Goal: Transaction & Acquisition: Purchase product/service

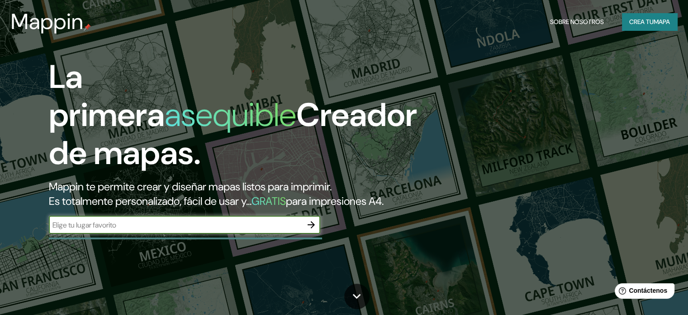
click at [292, 230] on input "text" at bounding box center [175, 224] width 253 height 10
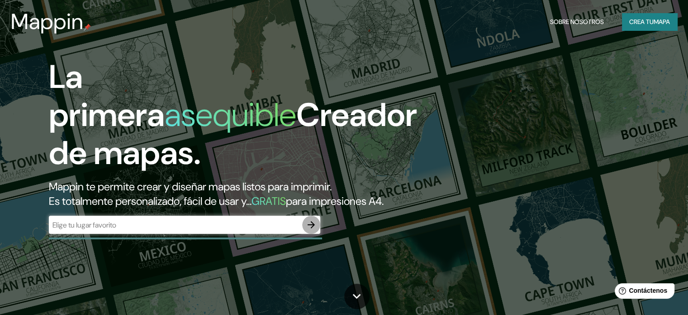
click at [310, 230] on icon "button" at bounding box center [311, 224] width 11 height 11
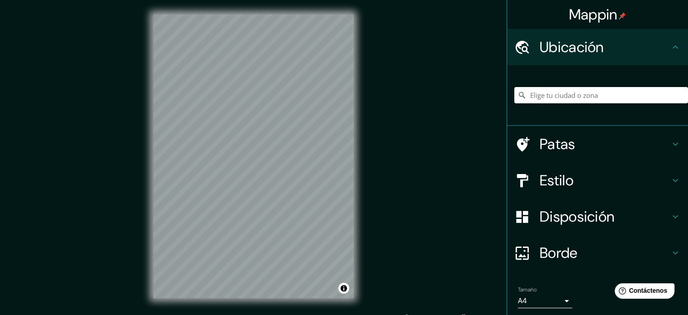
click at [550, 100] on input "Elige tu ciudad o zona" at bounding box center [602, 95] width 174 height 16
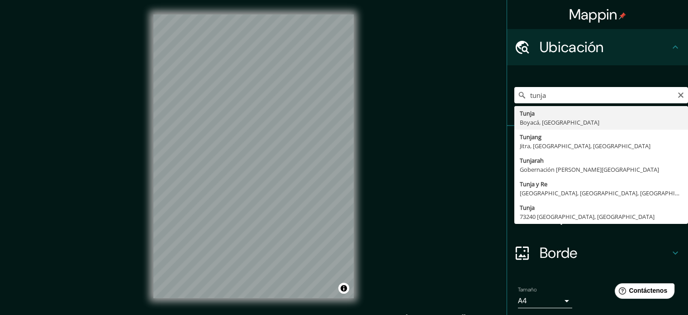
type input "Tunja, Boyacá, [GEOGRAPHIC_DATA]"
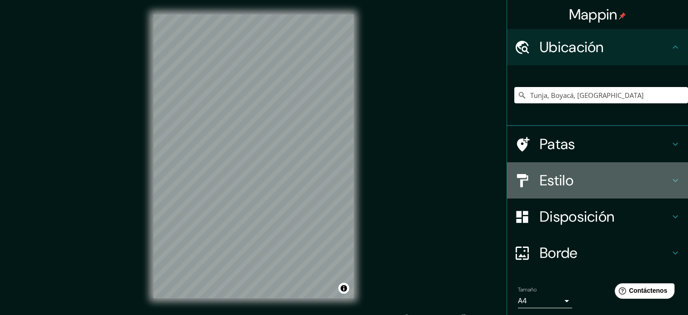
click at [570, 172] on h4 "Estilo" at bounding box center [605, 180] width 130 height 18
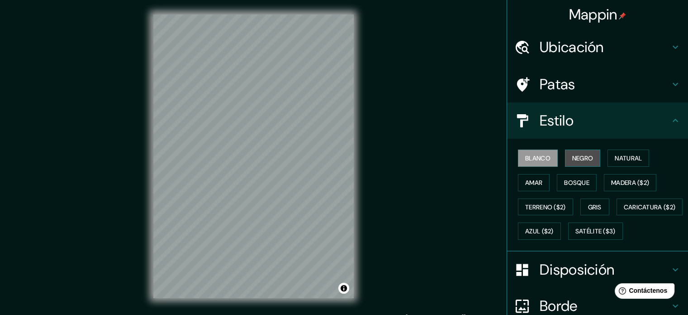
click at [576, 157] on font "Negro" at bounding box center [582, 158] width 21 height 8
click at [402, 176] on div "Mappin Ubicación Tunja, [GEOGRAPHIC_DATA], [GEOGRAPHIC_DATA] Patas Estilo Blanc…" at bounding box center [344, 163] width 688 height 327
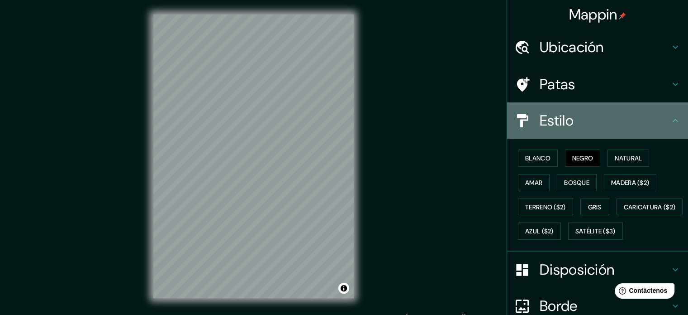
click at [670, 115] on icon at bounding box center [675, 120] width 11 height 11
click at [672, 120] on icon at bounding box center [675, 120] width 11 height 11
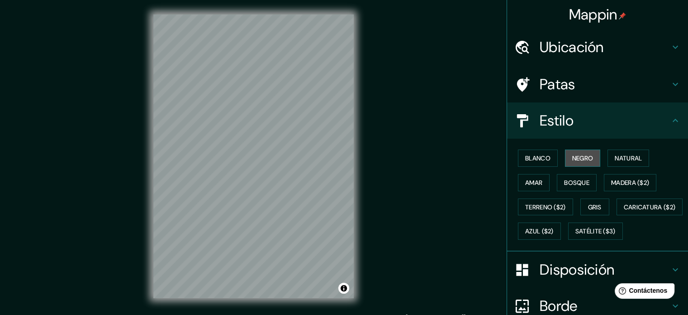
click at [577, 152] on font "Negro" at bounding box center [582, 158] width 21 height 12
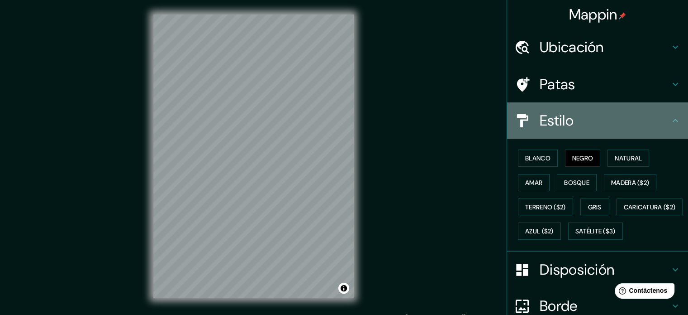
click at [663, 120] on h4 "Estilo" at bounding box center [605, 120] width 130 height 18
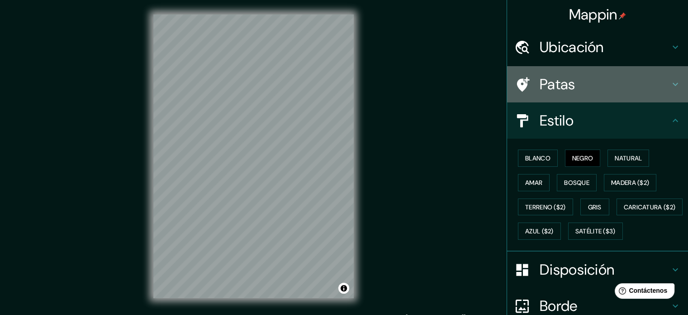
click at [670, 85] on icon at bounding box center [675, 84] width 11 height 11
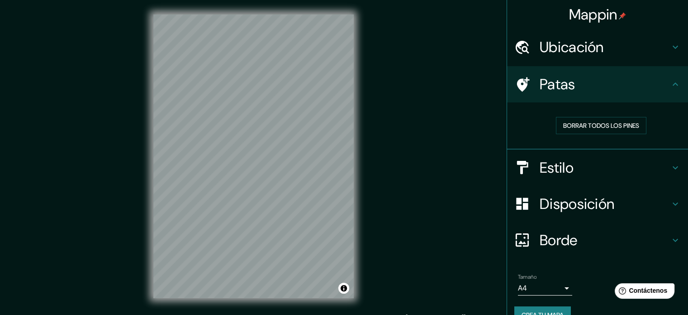
click at [673, 48] on icon at bounding box center [675, 47] width 11 height 11
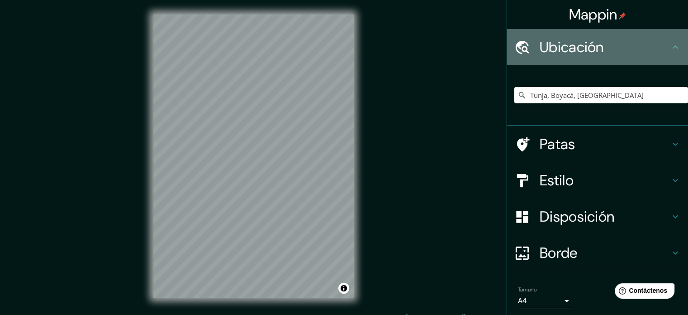
click at [673, 48] on icon at bounding box center [675, 47] width 11 height 11
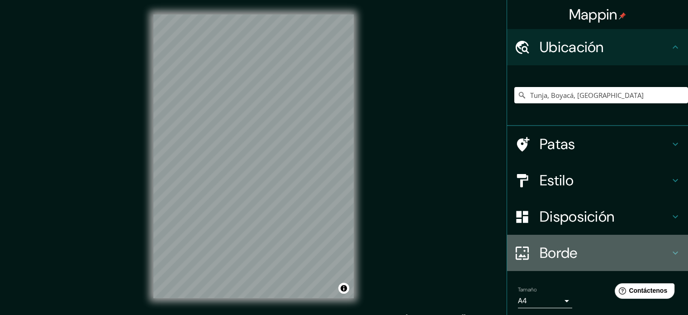
click at [663, 246] on div "Borde" at bounding box center [597, 252] width 181 height 36
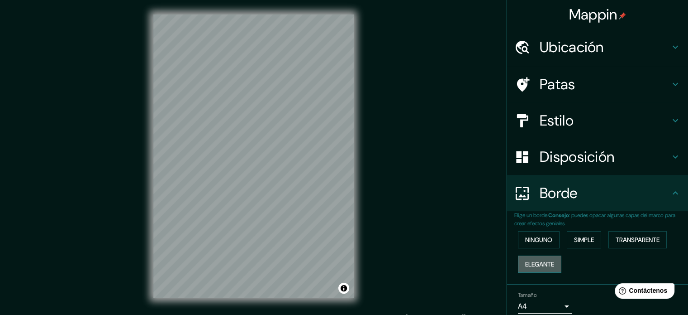
click at [541, 262] on font "Elegante" at bounding box center [539, 264] width 29 height 8
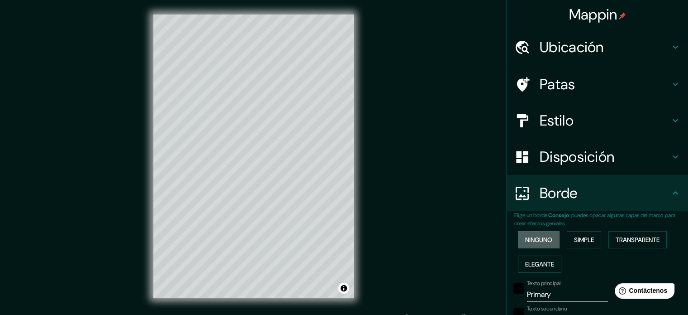
click at [534, 238] on font "Ninguno" at bounding box center [538, 239] width 27 height 8
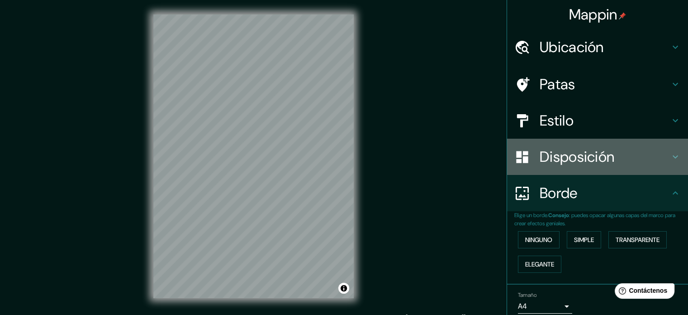
click at [658, 165] on h4 "Disposición" at bounding box center [605, 157] width 130 height 18
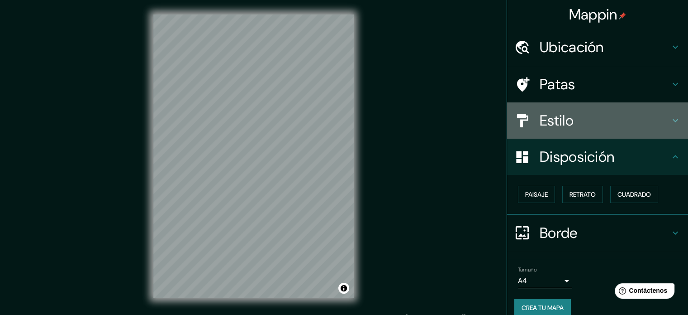
click at [657, 128] on h4 "Estilo" at bounding box center [605, 120] width 130 height 18
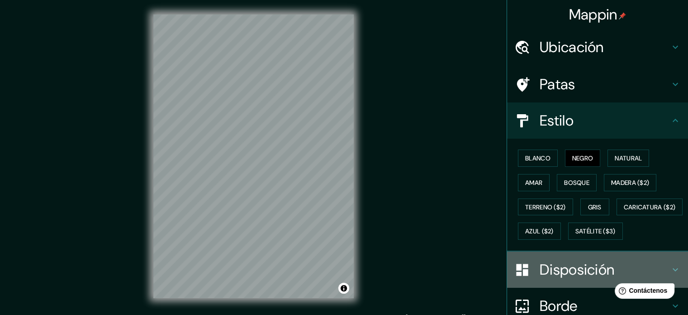
click at [559, 279] on font "Disposición" at bounding box center [577, 269] width 75 height 19
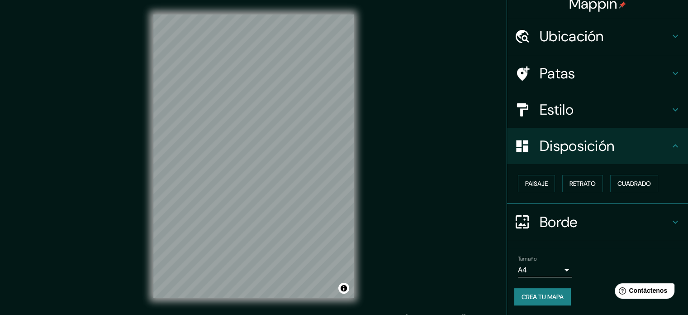
scroll to position [12, 0]
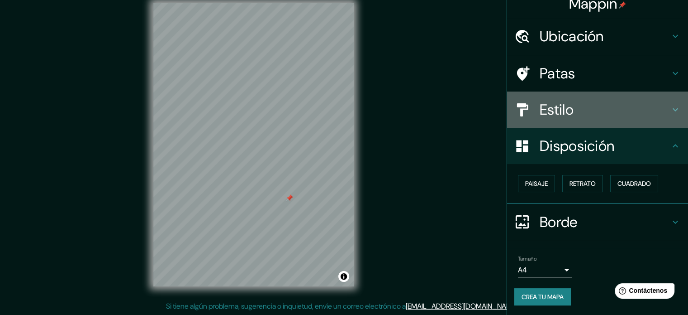
click at [623, 117] on h4 "Estilo" at bounding box center [605, 109] width 130 height 18
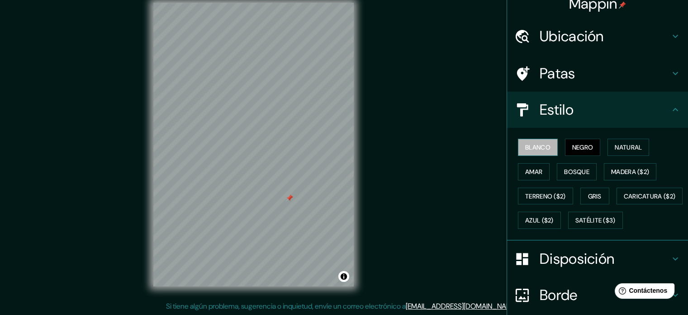
click at [525, 144] on font "Blanco" at bounding box center [537, 147] width 25 height 8
drag, startPoint x: 307, startPoint y: 178, endPoint x: 300, endPoint y: 177, distance: 6.8
click at [301, 177] on div at bounding box center [304, 180] width 7 height 7
click at [300, 177] on div at bounding box center [302, 179] width 7 height 7
click at [282, 197] on div at bounding box center [282, 196] width 7 height 7
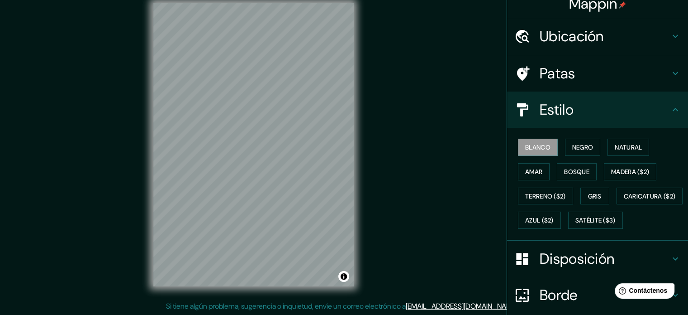
scroll to position [107, 0]
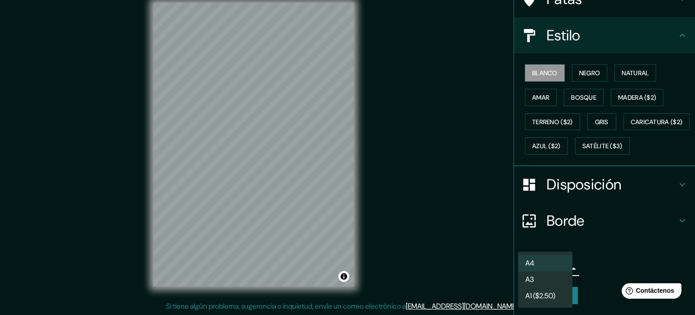
click at [559, 267] on body "Mappin Ubicación Tunja, [GEOGRAPHIC_DATA], [GEOGRAPHIC_DATA] Patas Estilo Blanc…" at bounding box center [347, 145] width 695 height 315
click at [553, 280] on li "A3" at bounding box center [545, 280] width 54 height 17
click at [546, 272] on body "Mappin Ubicación Tunja, [GEOGRAPHIC_DATA], [GEOGRAPHIC_DATA] Patas Estilo Blanc…" at bounding box center [347, 145] width 695 height 315
click at [620, 234] on div at bounding box center [347, 157] width 695 height 315
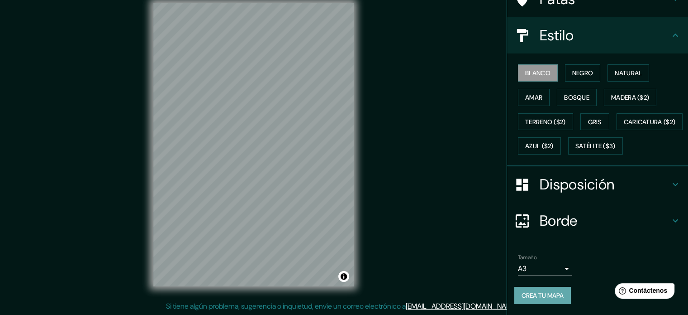
click at [531, 291] on font "Crea tu mapa" at bounding box center [543, 295] width 42 height 8
click at [533, 297] on font "Crea tu mapa" at bounding box center [543, 295] width 42 height 8
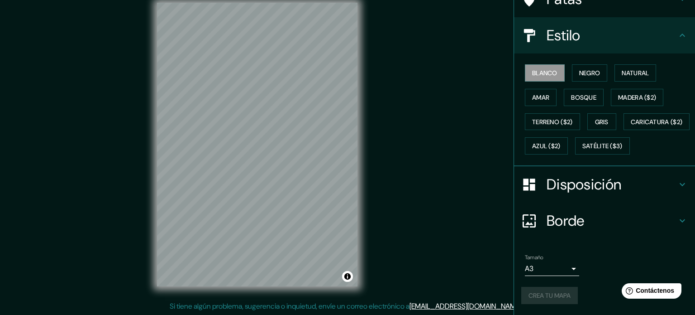
click at [540, 264] on body "Mappin Ubicación Tunja, [GEOGRAPHIC_DATA], [GEOGRAPHIC_DATA] Patas Estilo Blanc…" at bounding box center [347, 145] width 695 height 315
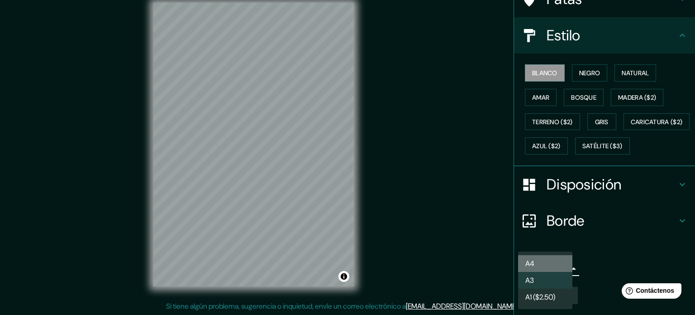
click at [538, 264] on li "A4" at bounding box center [545, 263] width 54 height 17
type input "single"
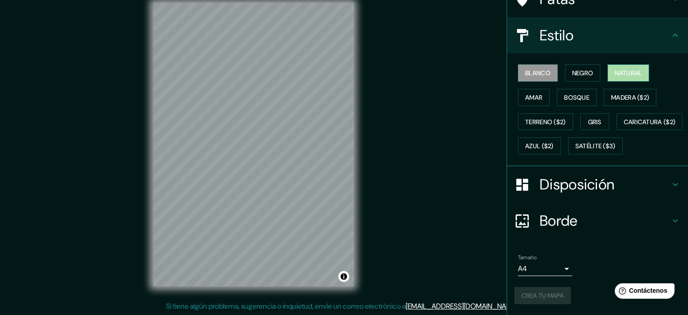
click at [618, 69] on font "Natural" at bounding box center [628, 73] width 27 height 8
click at [580, 69] on font "Negro" at bounding box center [582, 73] width 21 height 8
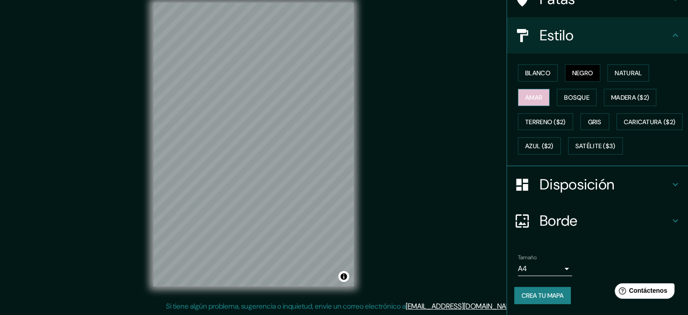
click at [527, 93] on font "Amar" at bounding box center [533, 97] width 17 height 8
click at [557, 89] on button "Bosque" at bounding box center [577, 97] width 40 height 17
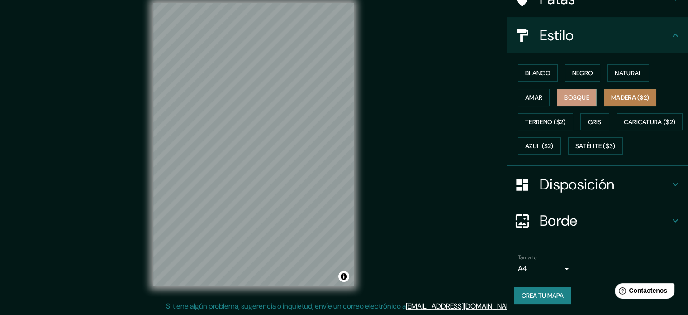
click at [628, 93] on font "Madera ($2)" at bounding box center [630, 97] width 38 height 8
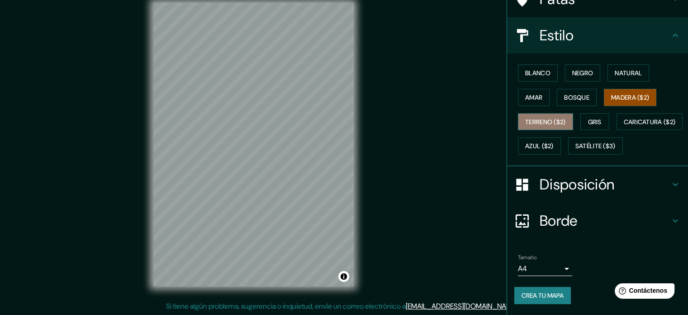
click at [540, 118] on font "Terreno ($2)" at bounding box center [545, 122] width 41 height 8
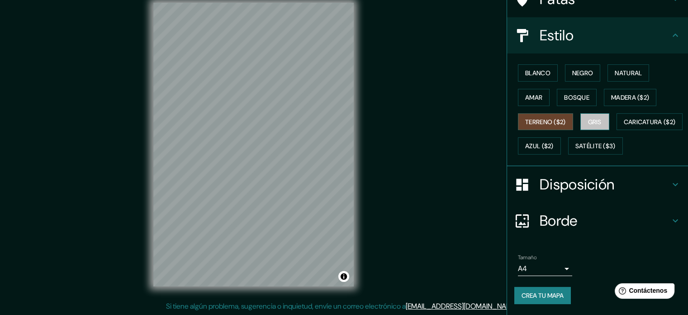
click at [593, 116] on font "Gris" at bounding box center [595, 122] width 14 height 12
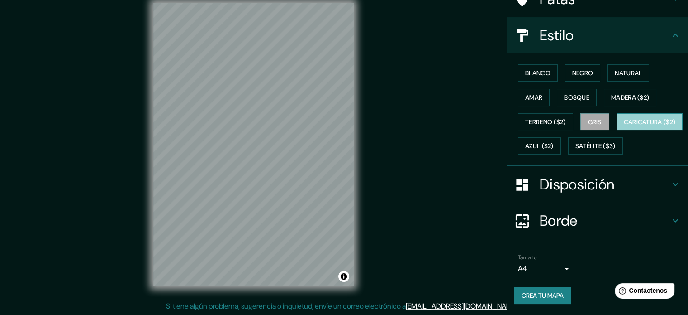
click at [624, 121] on font "Caricatura ($2)" at bounding box center [650, 122] width 52 height 8
click at [554, 142] on font "Azul ($2)" at bounding box center [539, 146] width 29 height 8
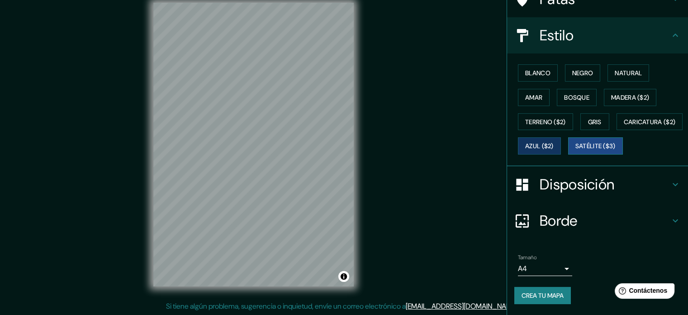
click at [576, 146] on font "Satélite ($3)" at bounding box center [596, 146] width 40 height 8
click at [578, 67] on font "Negro" at bounding box center [582, 73] width 21 height 12
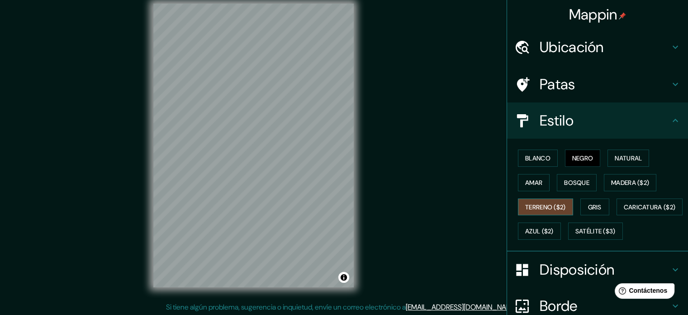
scroll to position [12, 0]
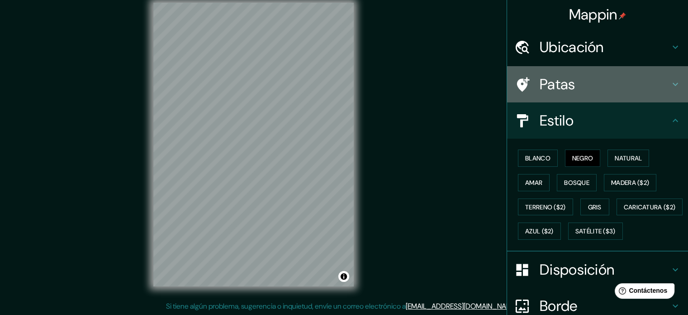
click at [634, 89] on h4 "Patas" at bounding box center [605, 84] width 130 height 18
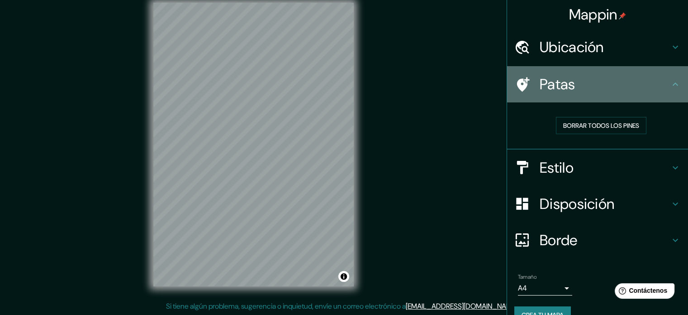
click at [660, 88] on h4 "Patas" at bounding box center [605, 84] width 130 height 18
click at [670, 86] on icon at bounding box center [675, 84] width 11 height 11
